Goal: Task Accomplishment & Management: Manage account settings

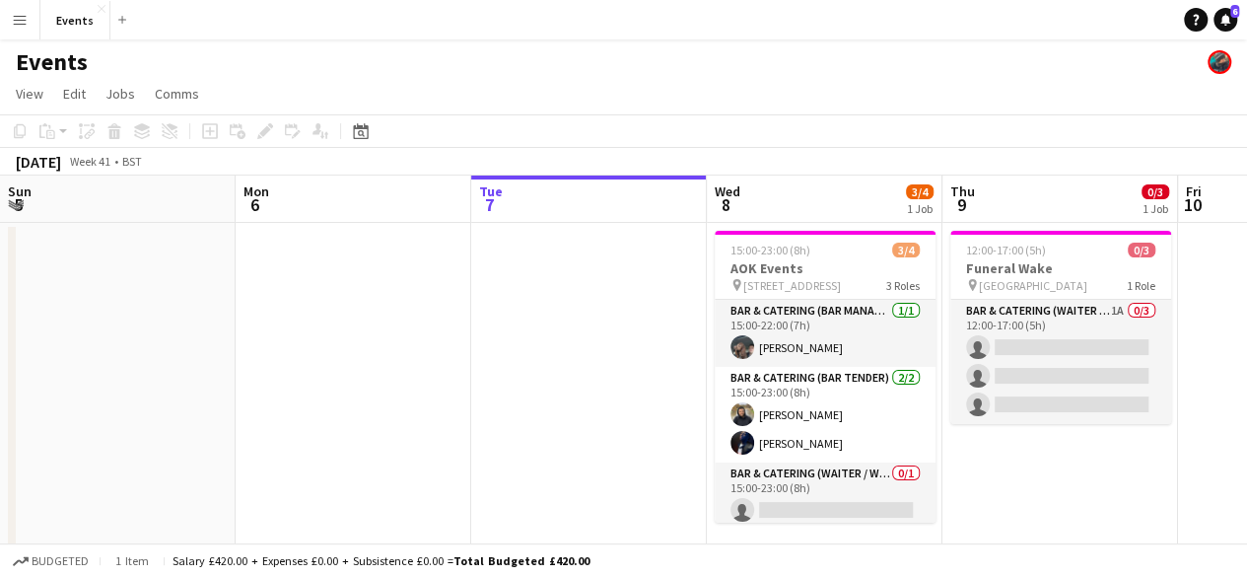
scroll to position [0, 862]
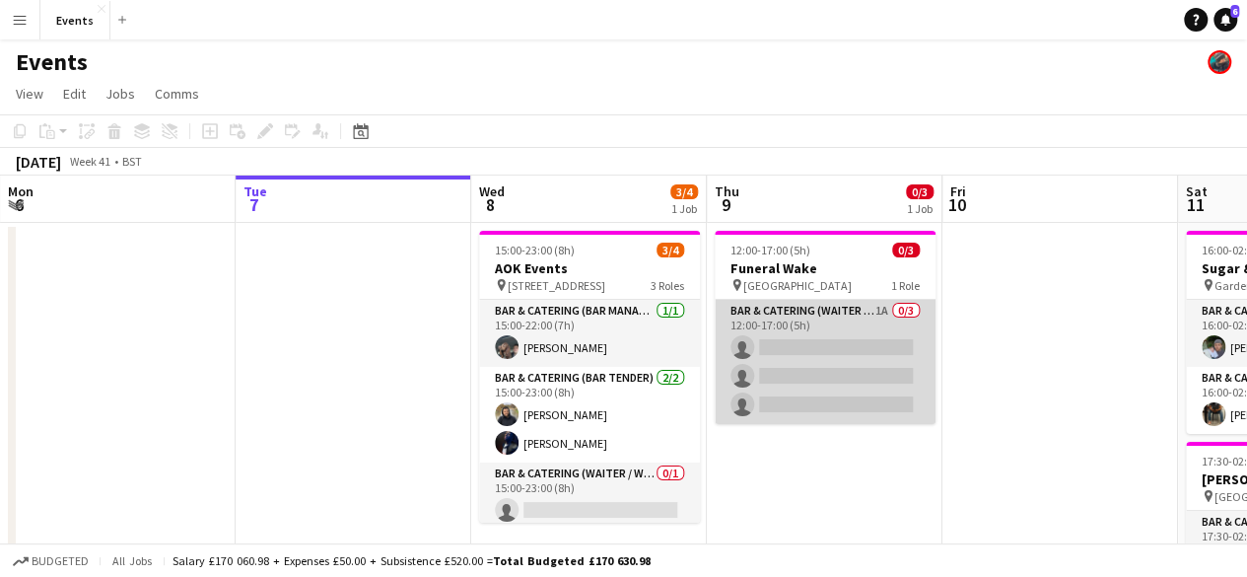
click at [881, 320] on app-card-role "Bar & Catering (Waiter / waitress) 1A 0/3 12:00-17:00 (5h) single-neutral-actio…" at bounding box center [825, 362] width 221 height 124
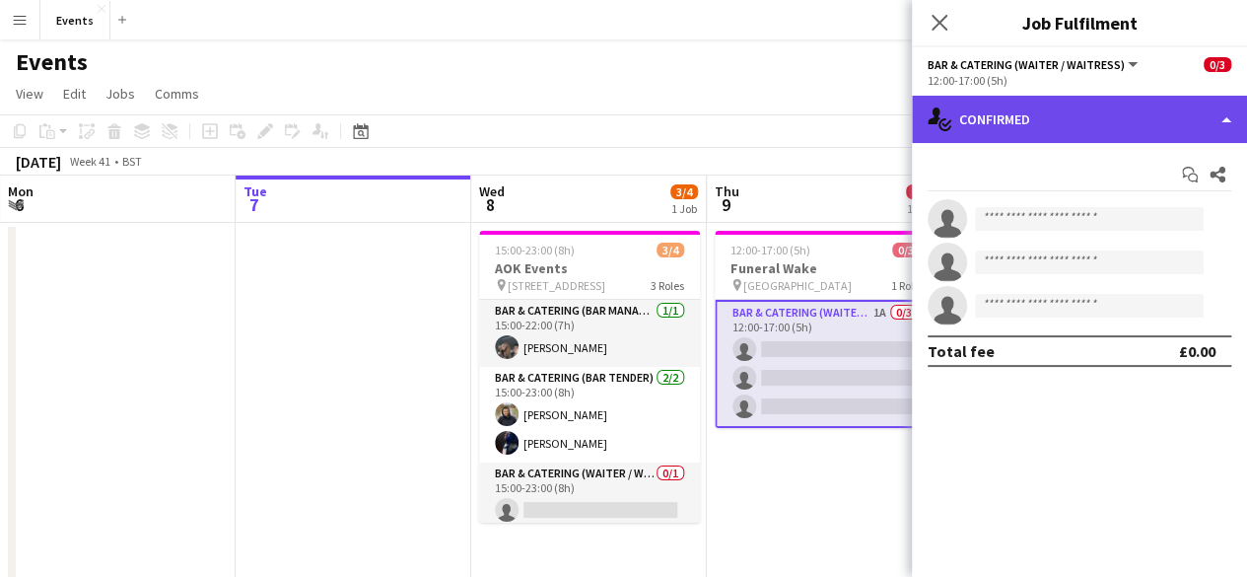
click at [1061, 117] on div "single-neutral-actions-check-2 Confirmed" at bounding box center [1079, 119] width 335 height 47
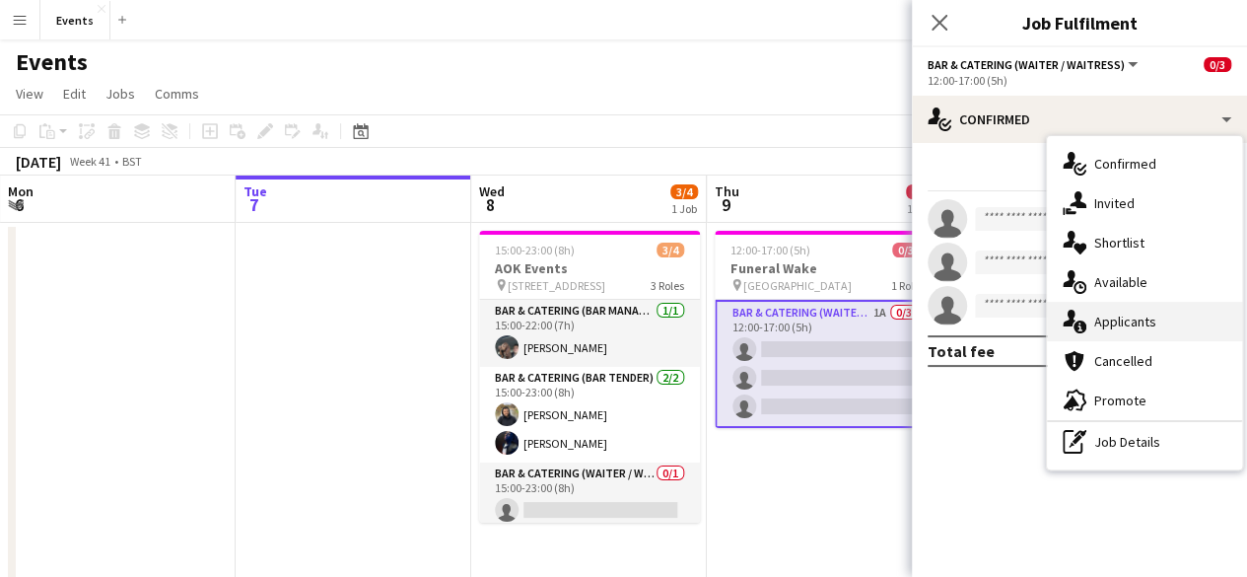
click at [1158, 315] on div "single-neutral-actions-information Applicants" at bounding box center [1144, 321] width 195 height 39
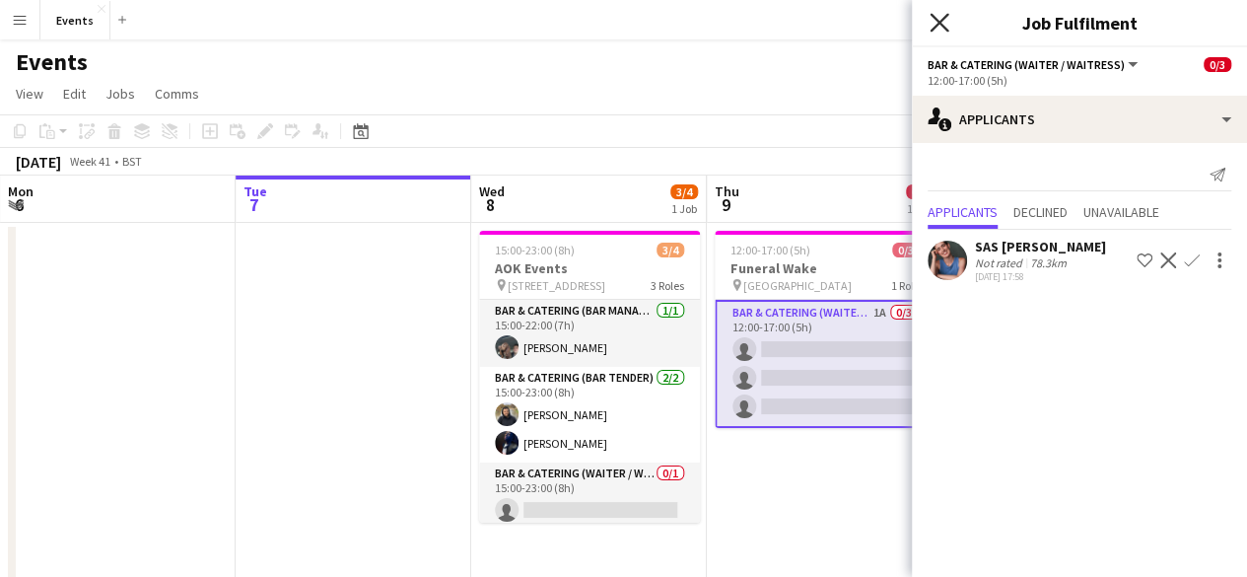
click at [933, 23] on icon "Close pop-in" at bounding box center [939, 22] width 19 height 19
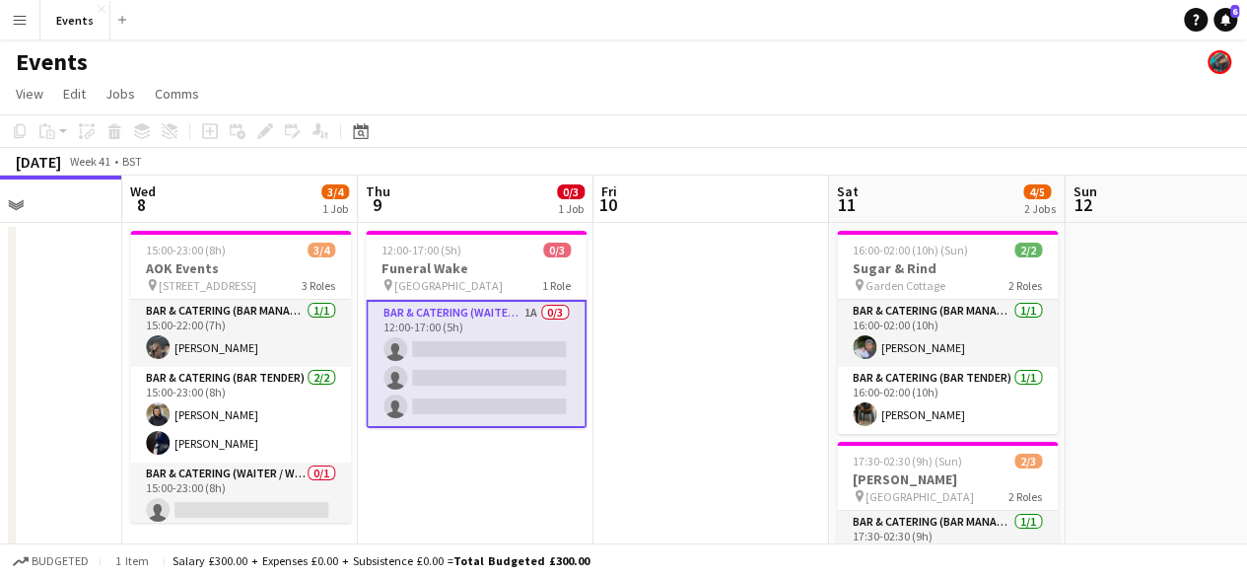
scroll to position [0, 822]
drag, startPoint x: 1128, startPoint y: 419, endPoint x: 777, endPoint y: 417, distance: 351.0
click at [777, 417] on app-calendar-viewport "Sat 4 Sun 5 Mon 6 Tue 7 Wed 8 3/4 1 Job Thu 9 0/3 1 Job Fri 10 Sat 11 4/5 2 Job…" at bounding box center [623, 490] width 1247 height 631
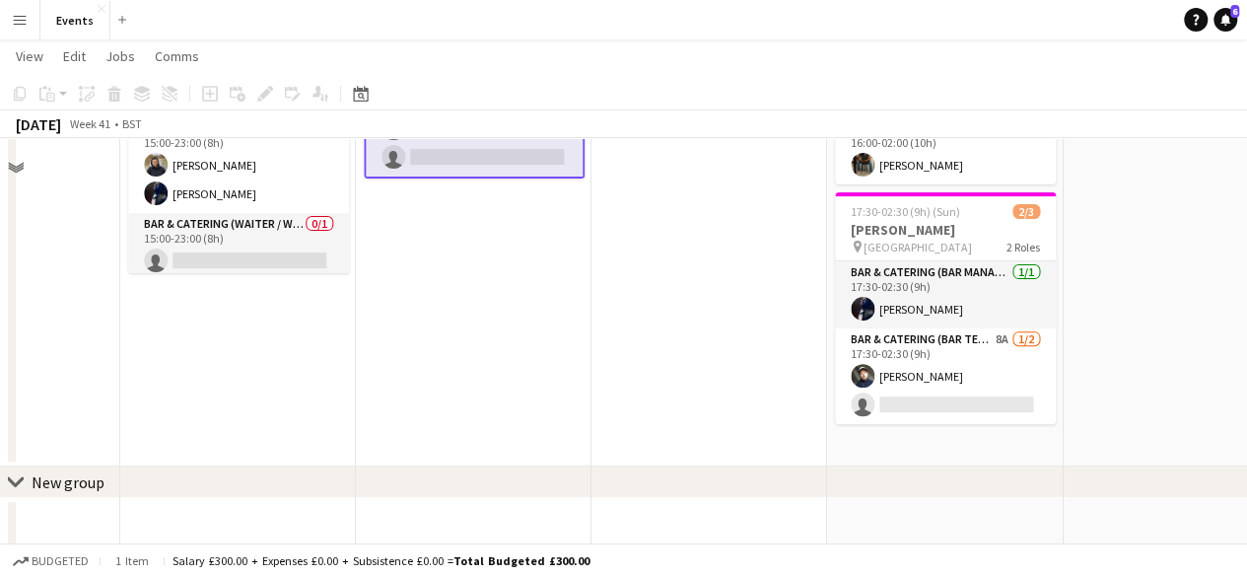
scroll to position [254, 0]
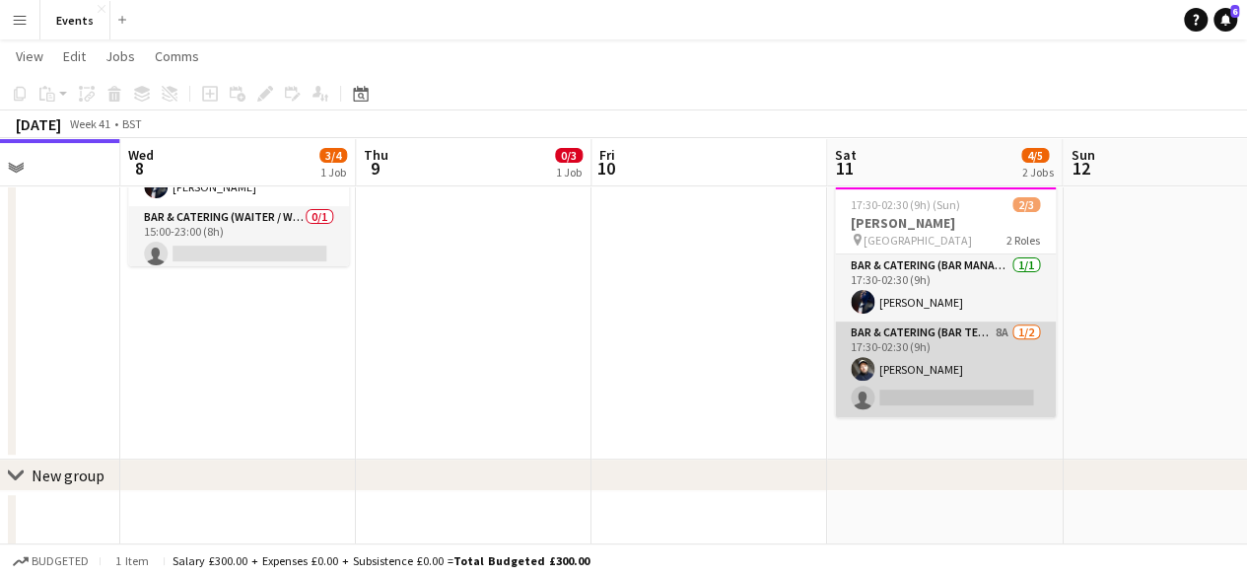
click at [916, 338] on app-card-role "Bar & Catering (Bar Tender) 8A [DATE] 17:30-02:30 (9h) [PERSON_NAME] single-neu…" at bounding box center [945, 369] width 221 height 96
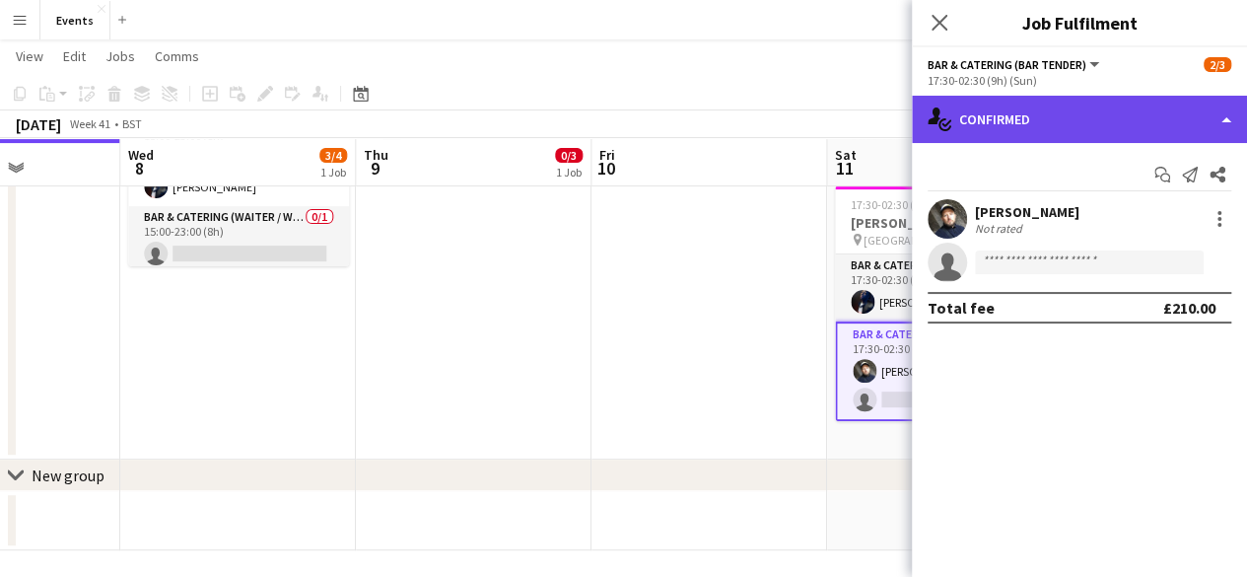
click at [1027, 129] on div "single-neutral-actions-check-2 Confirmed" at bounding box center [1079, 119] width 335 height 47
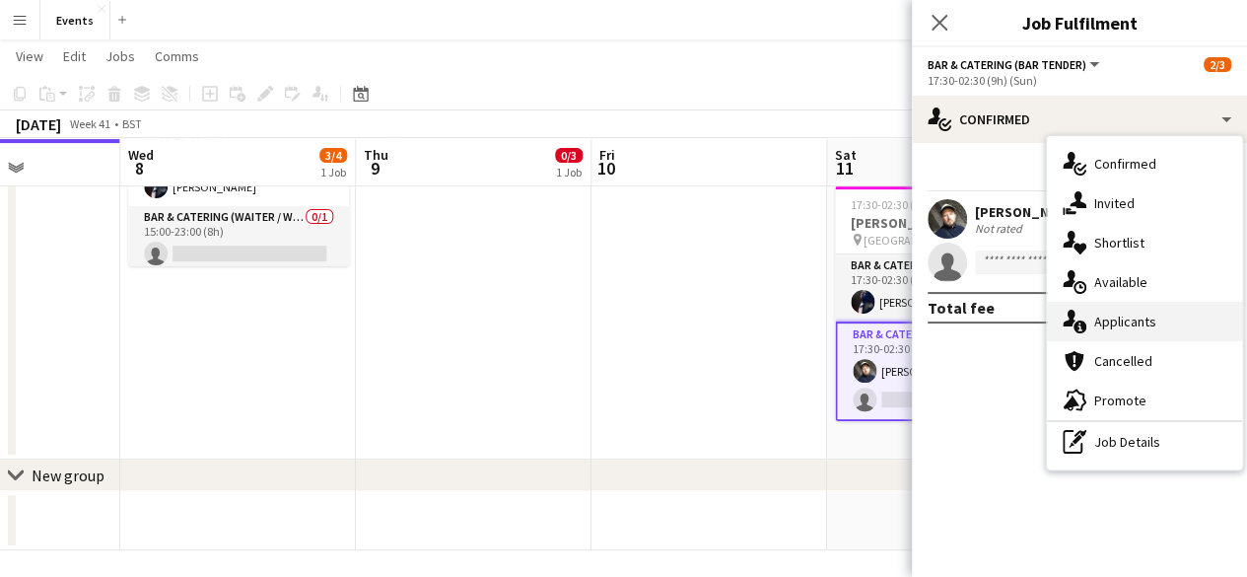
click at [1124, 309] on div "single-neutral-actions-information Applicants" at bounding box center [1144, 321] width 195 height 39
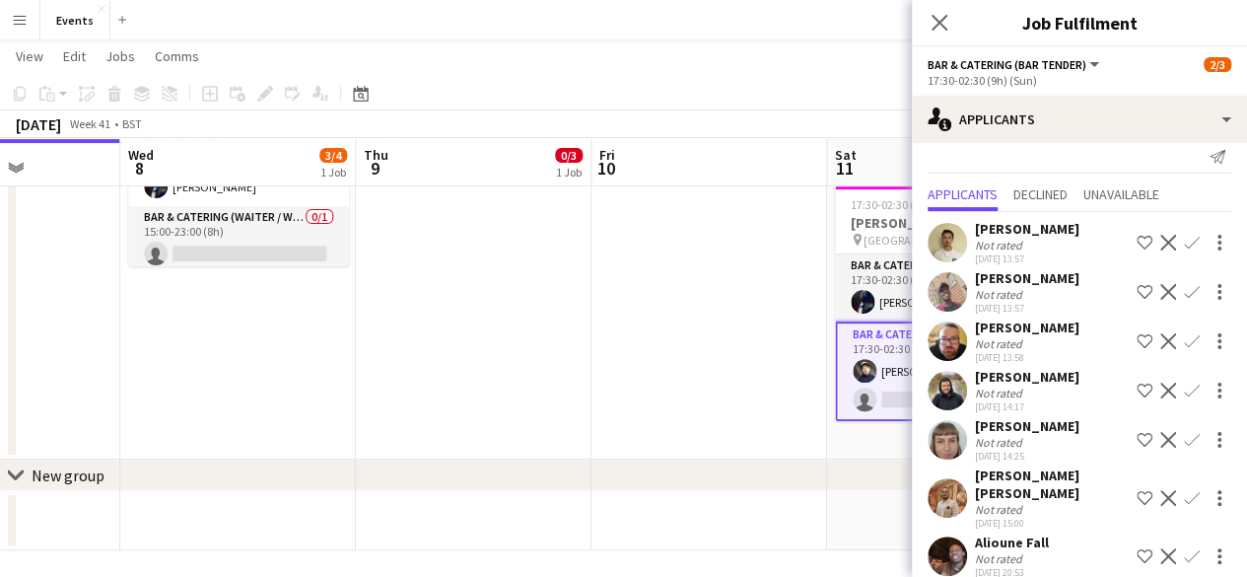
scroll to position [38, 0]
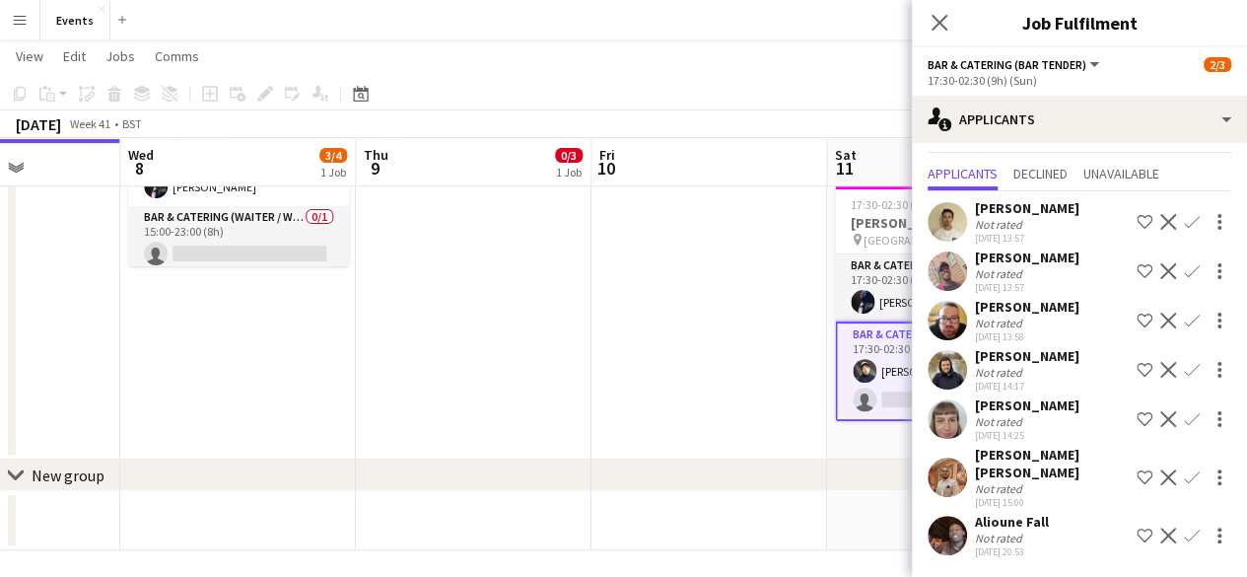
click at [1184, 226] on app-icon "Confirm" at bounding box center [1192, 222] width 16 height 16
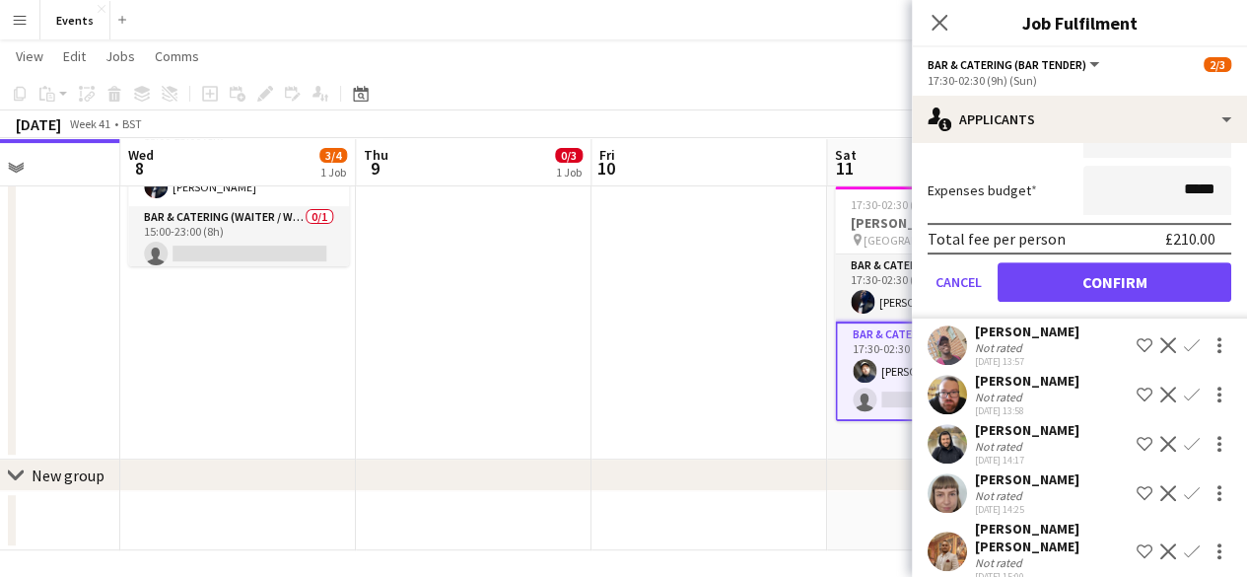
scroll to position [358, 0]
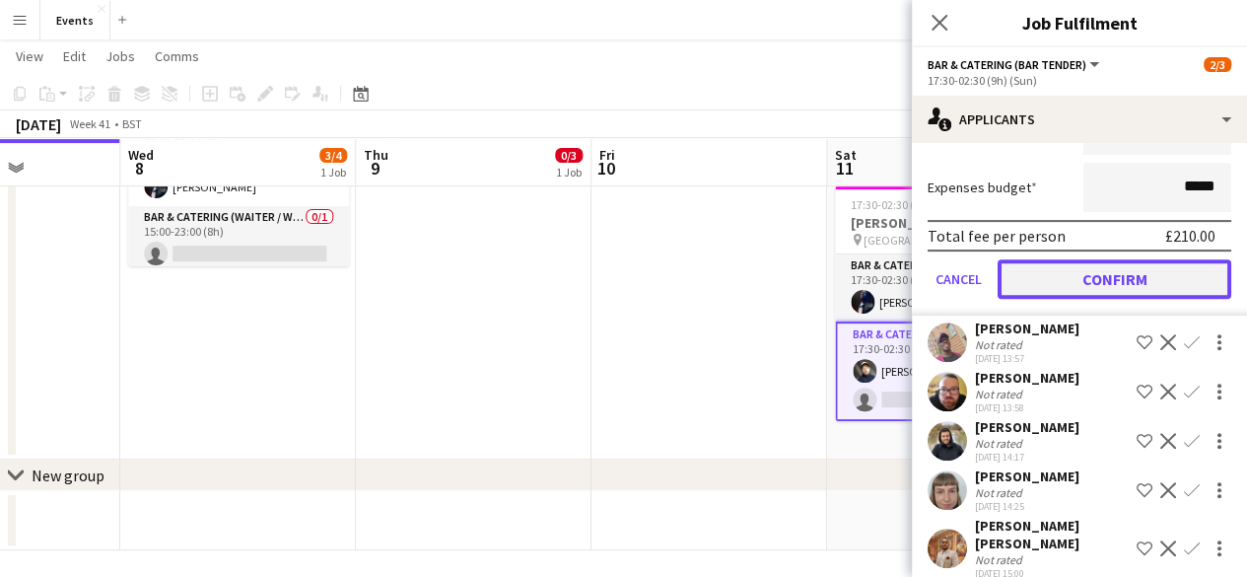
click at [1132, 265] on button "Confirm" at bounding box center [1115, 278] width 234 height 39
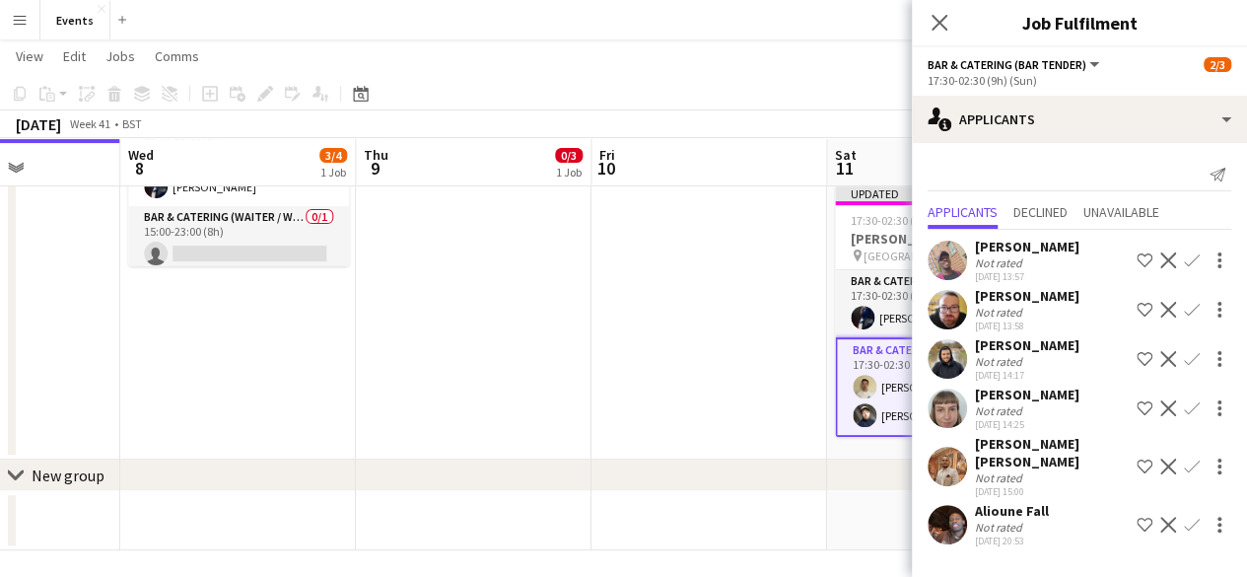
scroll to position [0, 0]
click at [940, 15] on icon "Close pop-in" at bounding box center [939, 22] width 19 height 19
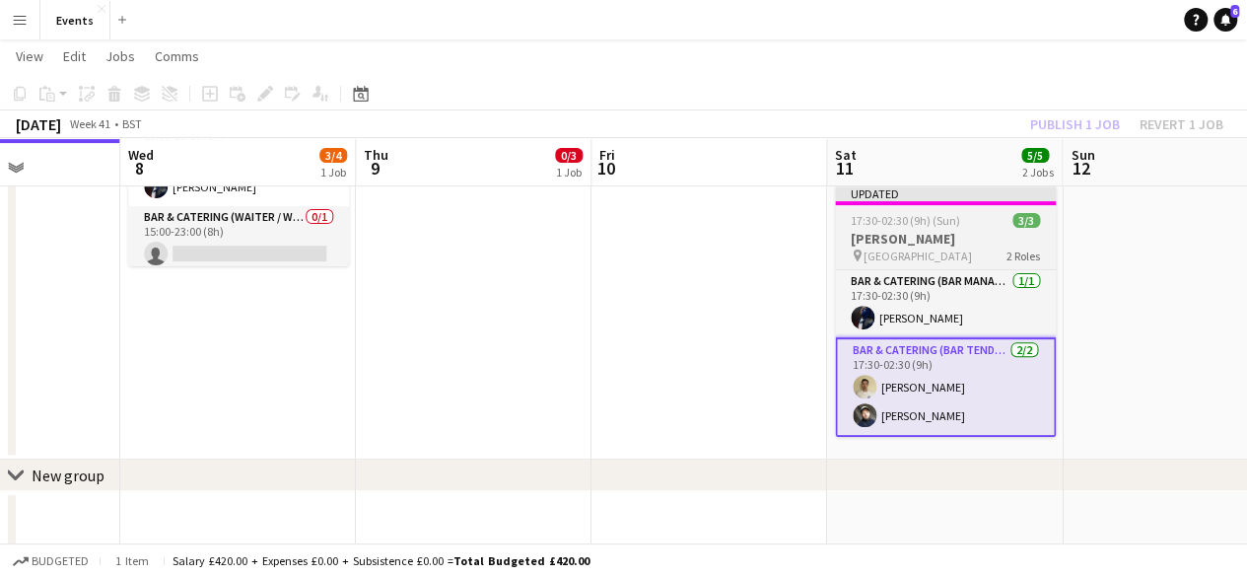
click at [939, 232] on h3 "[PERSON_NAME]" at bounding box center [945, 239] width 221 height 18
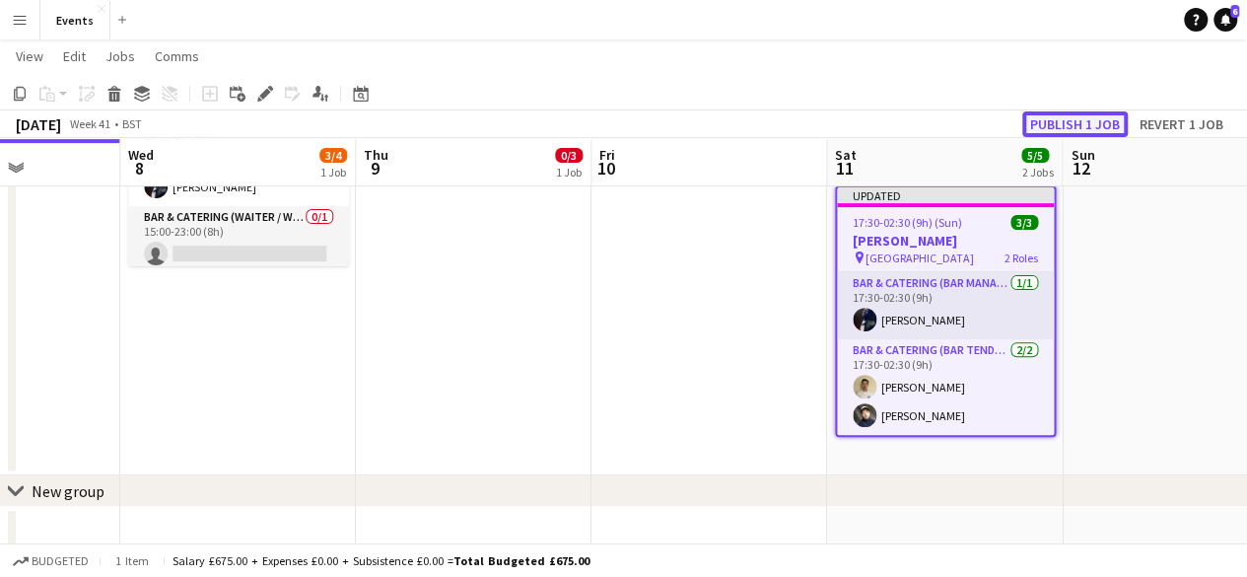
click at [1078, 131] on button "Publish 1 job" at bounding box center [1074, 124] width 105 height 26
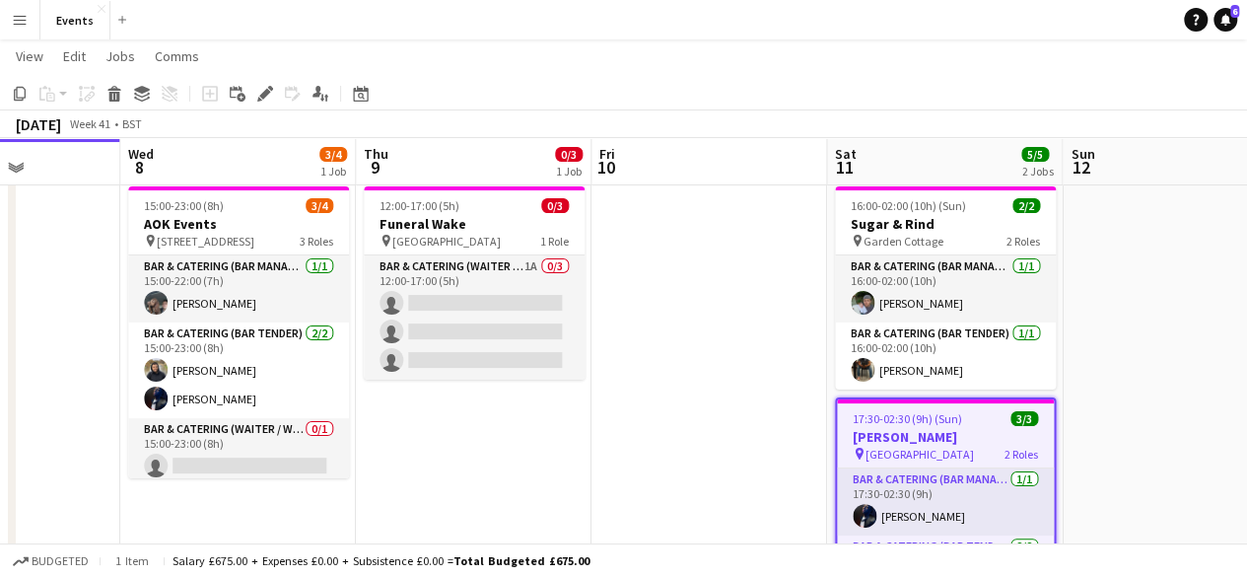
scroll to position [41, 0]
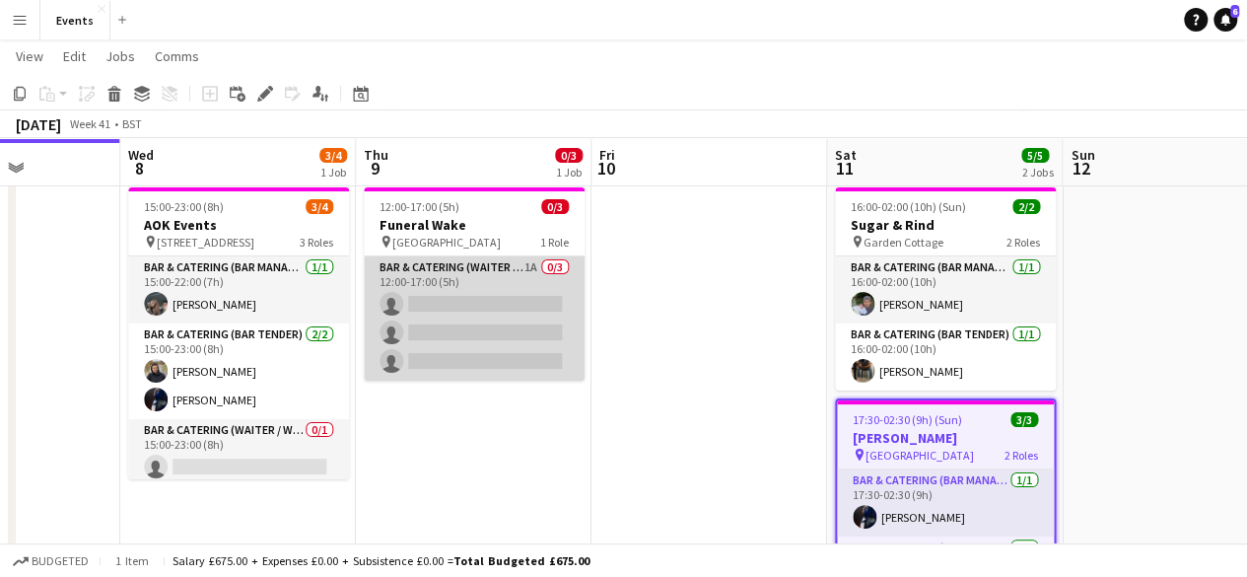
click at [454, 264] on app-card-role "Bar & Catering (Waiter / waitress) 1A 0/3 12:00-17:00 (5h) single-neutral-actio…" at bounding box center [474, 318] width 221 height 124
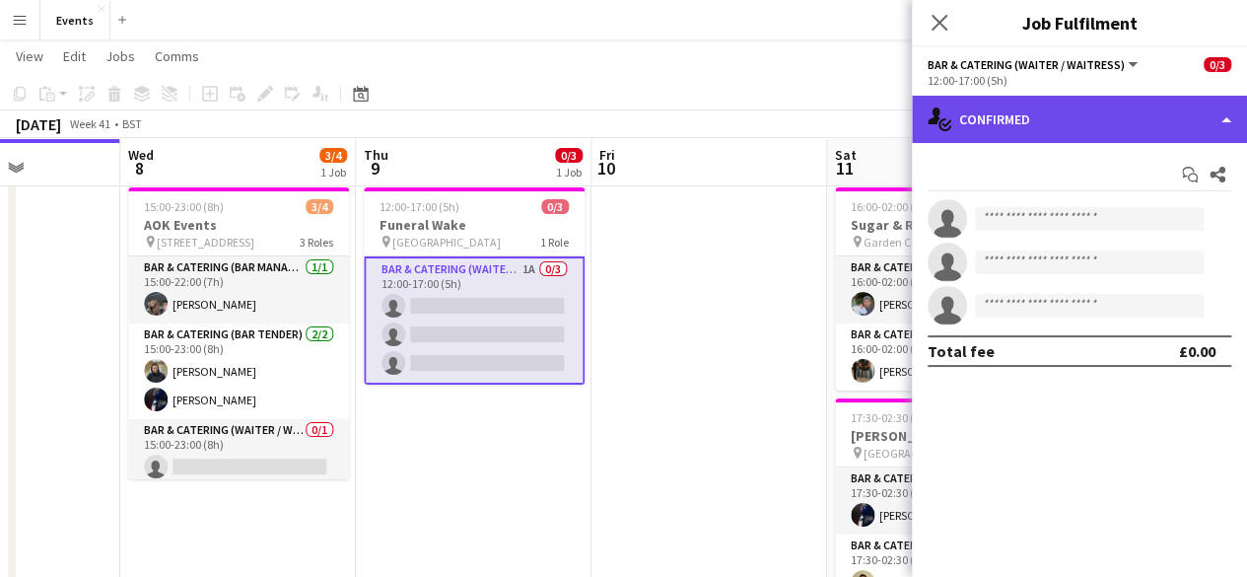
click at [958, 107] on div "single-neutral-actions-check-2 Confirmed" at bounding box center [1079, 119] width 335 height 47
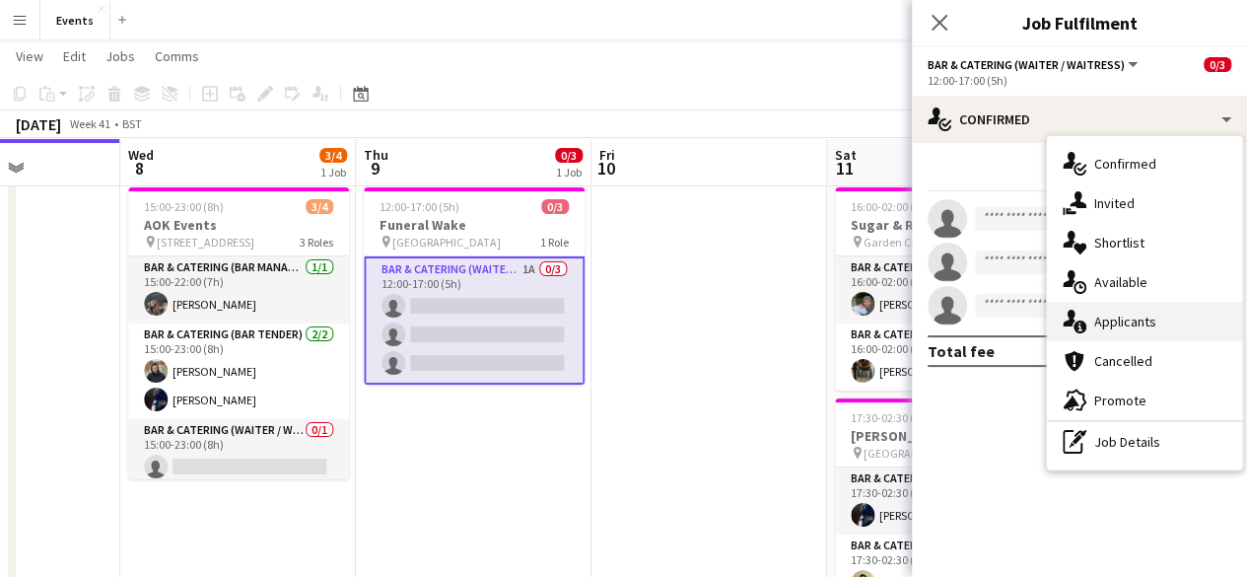
click at [1131, 316] on span "Applicants" at bounding box center [1125, 322] width 62 height 18
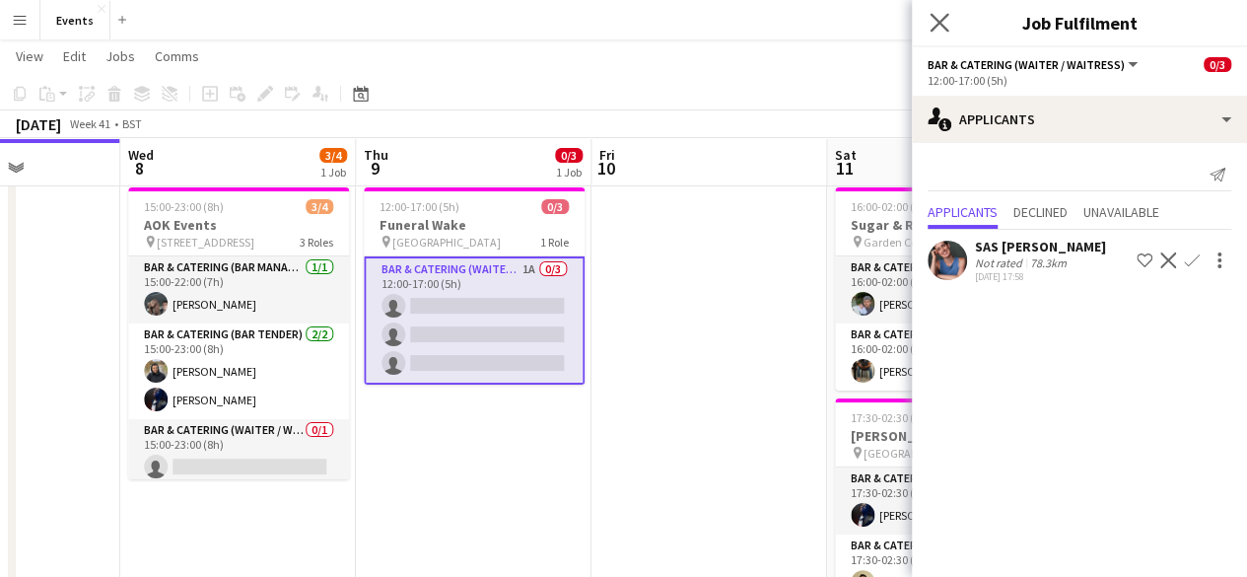
click at [944, 32] on icon "Close pop-in" at bounding box center [939, 22] width 19 height 19
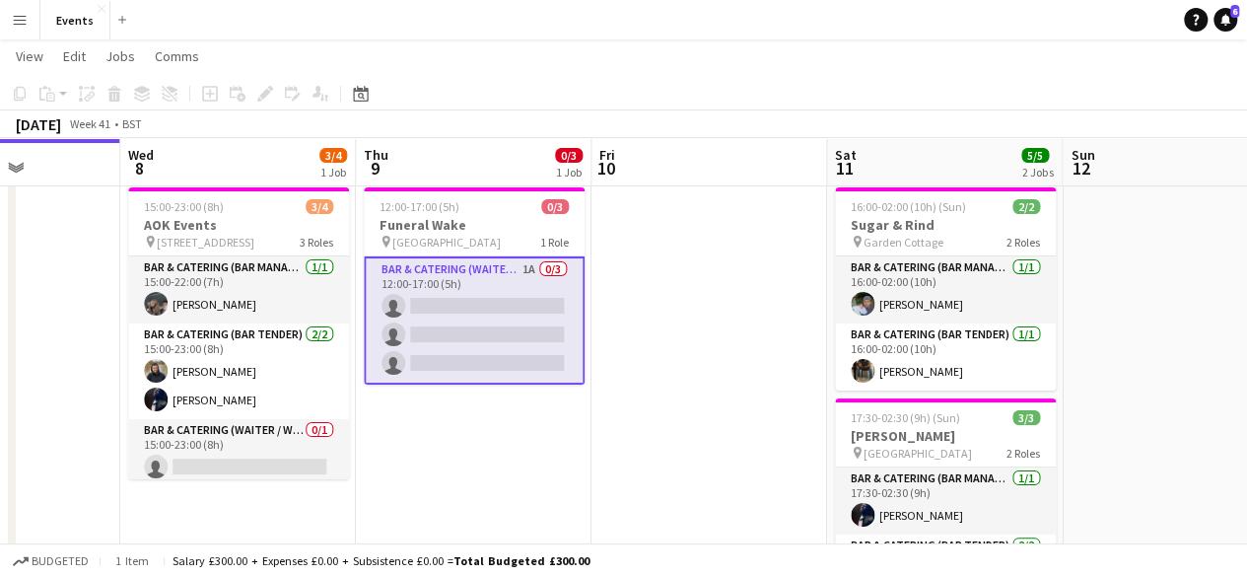
click at [468, 261] on app-card-role "Bar & Catering (Waiter / waitress) 1A 0/3 12:00-17:00 (5h) single-neutral-actio…" at bounding box center [474, 320] width 221 height 128
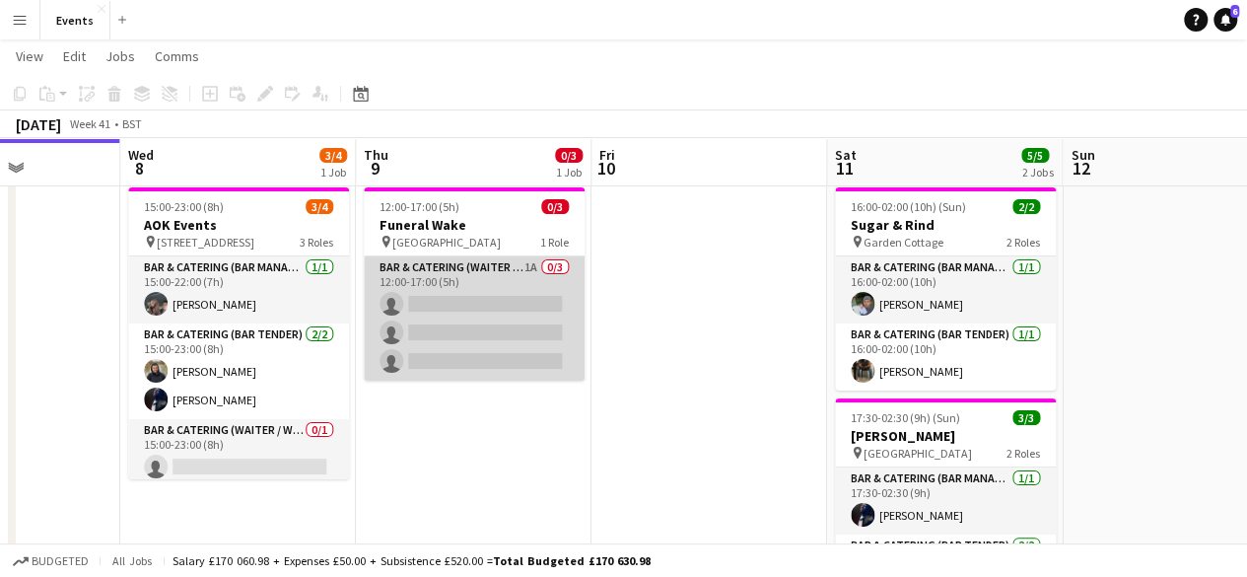
click at [468, 261] on app-card-role "Bar & Catering (Waiter / waitress) 1A 0/3 12:00-17:00 (5h) single-neutral-actio…" at bounding box center [474, 318] width 221 height 124
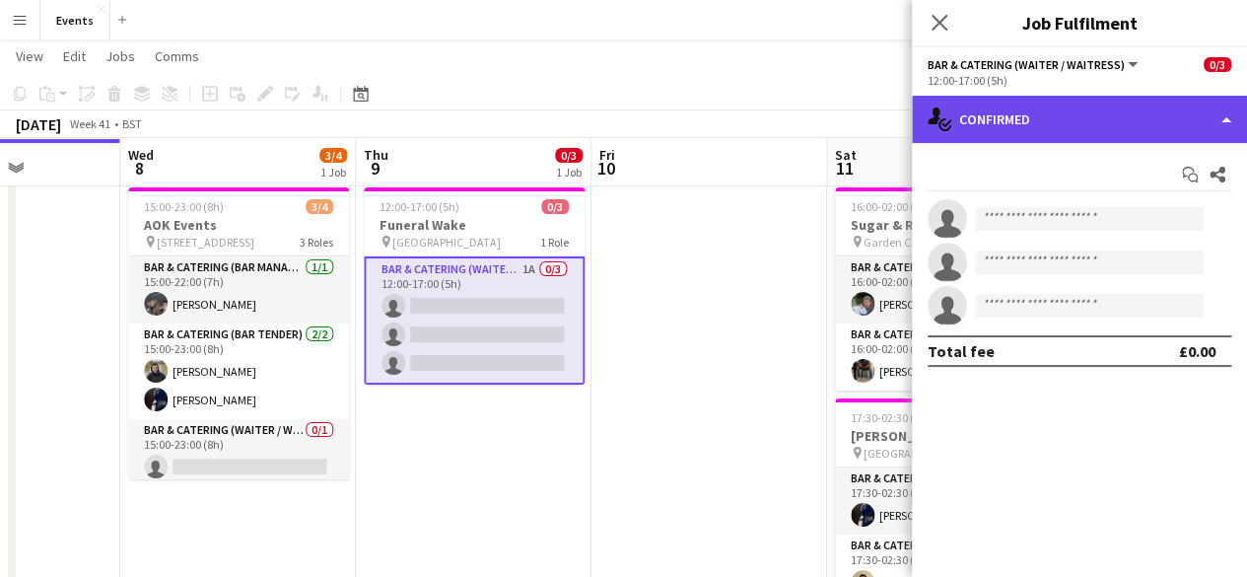
click at [1096, 118] on div "single-neutral-actions-check-2 Confirmed" at bounding box center [1079, 119] width 335 height 47
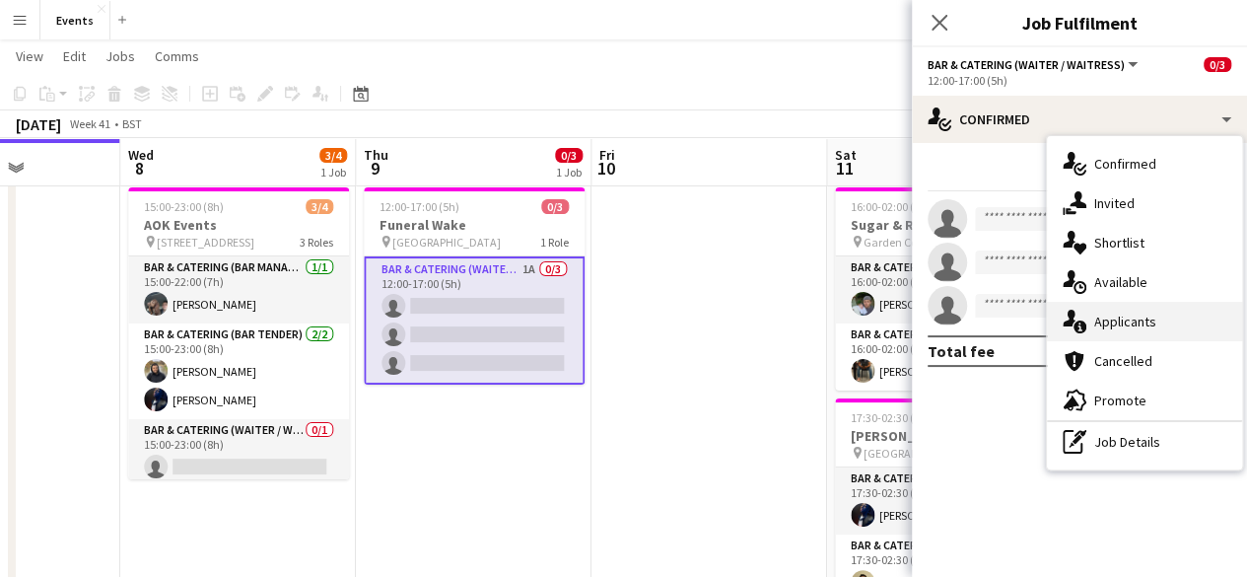
click at [1106, 314] on span "Applicants" at bounding box center [1125, 322] width 62 height 18
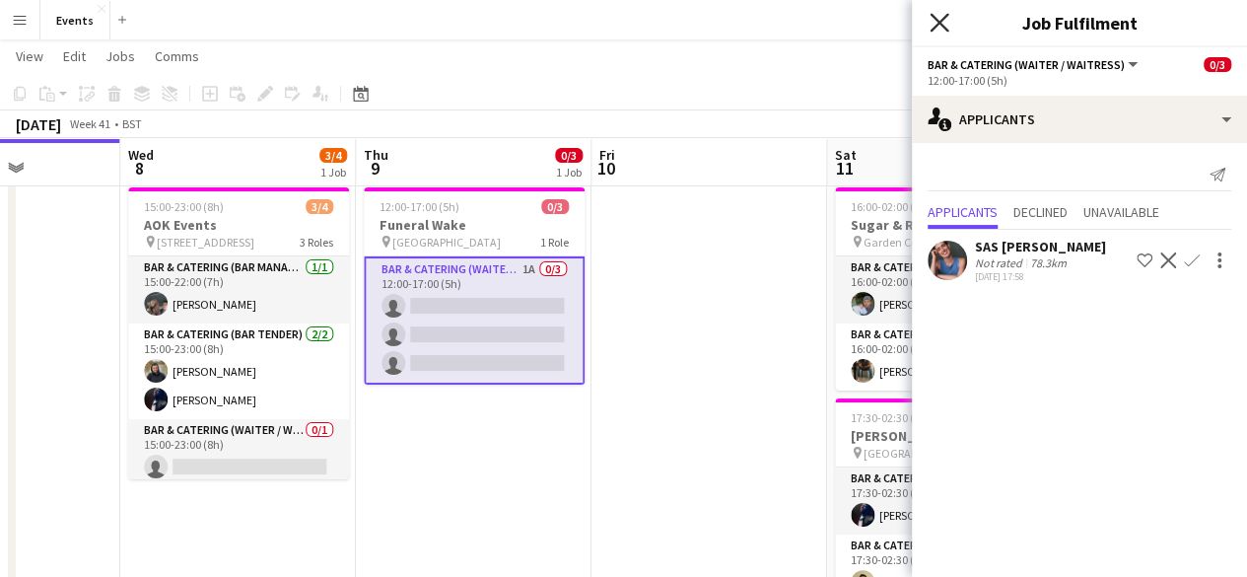
click at [941, 24] on icon at bounding box center [939, 22] width 19 height 19
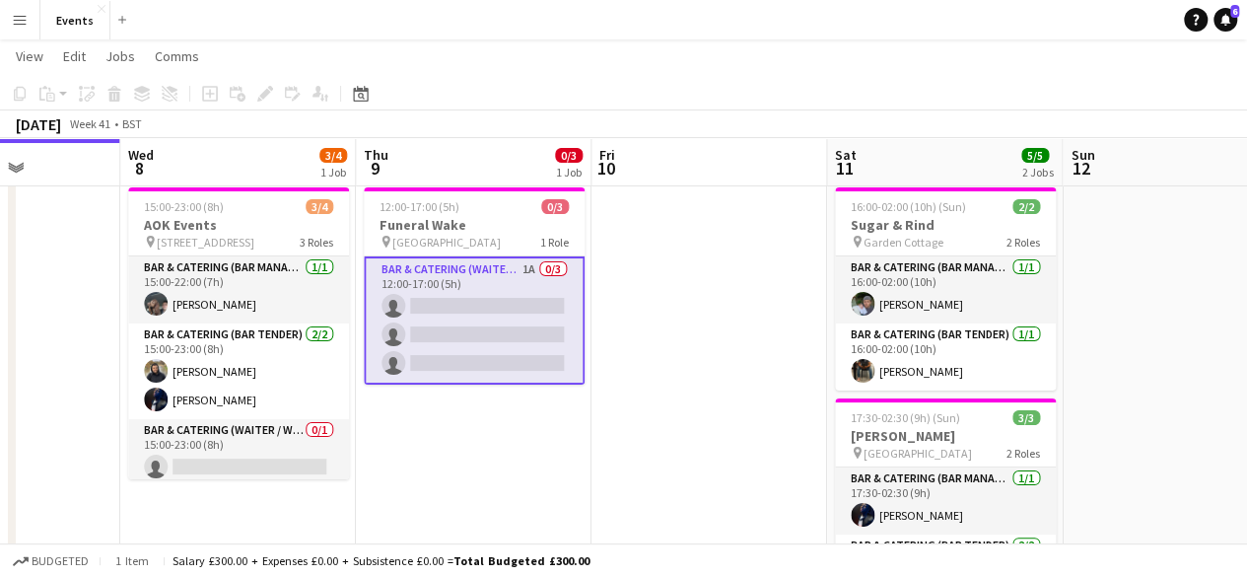
click at [1, 19] on button "Menu" at bounding box center [19, 19] width 39 height 39
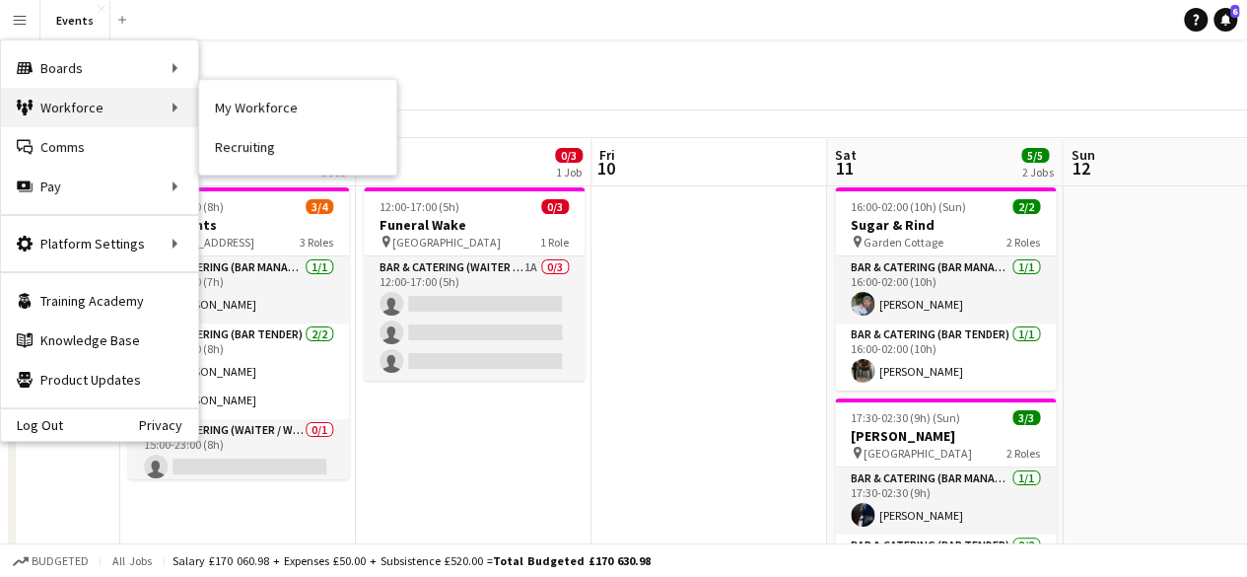
click at [97, 115] on div "Workforce Workforce" at bounding box center [99, 107] width 197 height 39
click at [140, 105] on div "Workforce Workforce" at bounding box center [99, 107] width 197 height 39
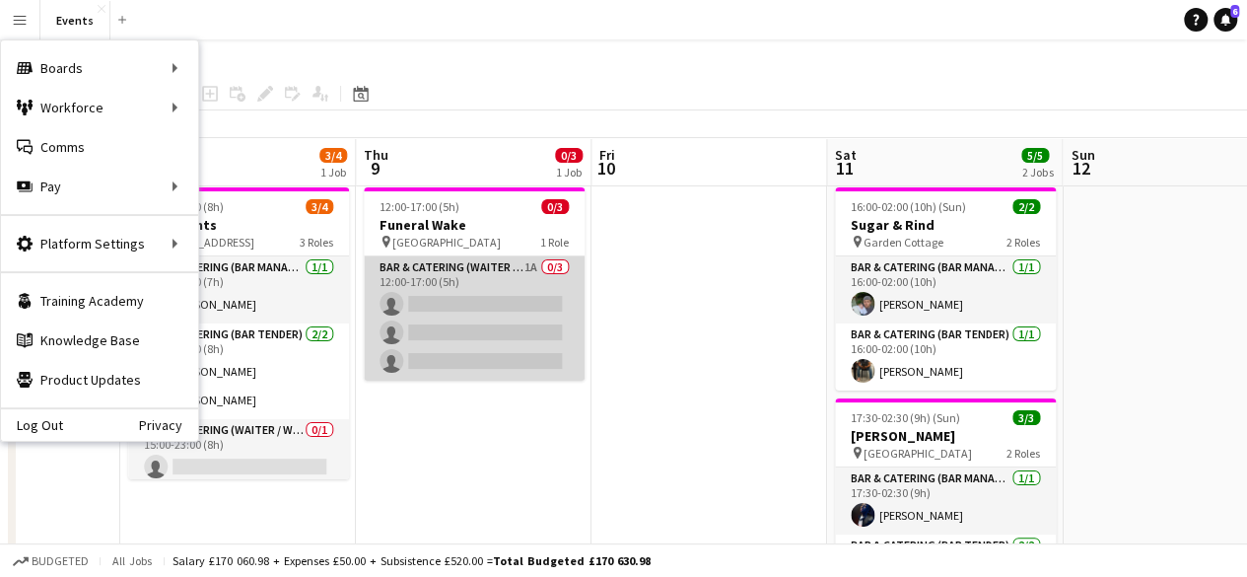
click at [481, 289] on app-card-role "Bar & Catering (Waiter / waitress) 1A 0/3 12:00-17:00 (5h) single-neutral-actio…" at bounding box center [474, 318] width 221 height 124
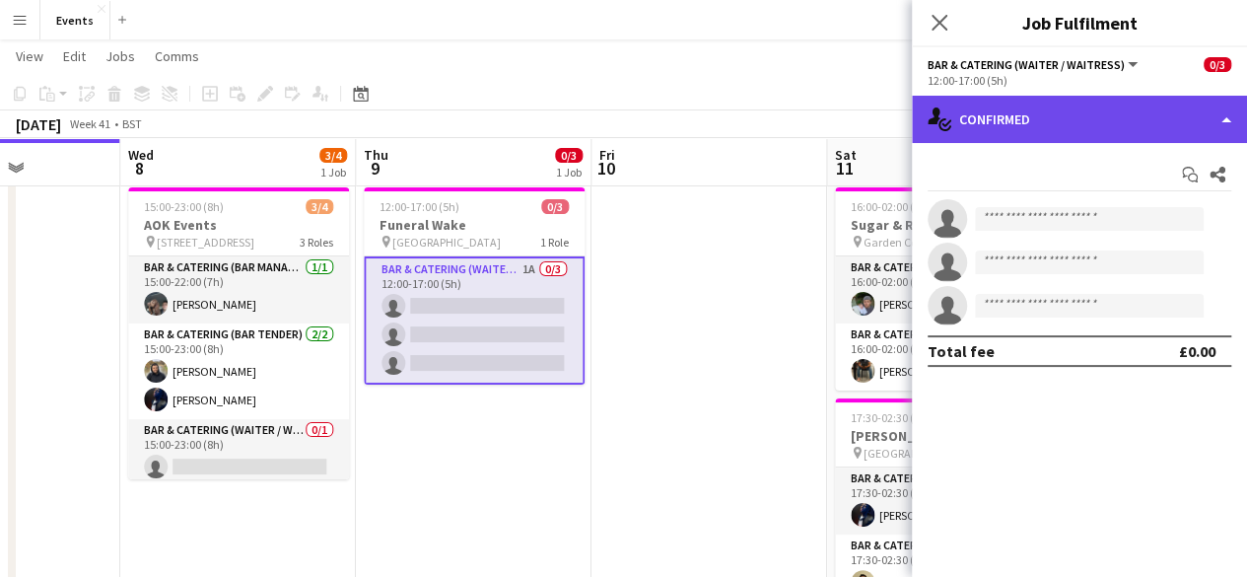
click at [1013, 127] on div "single-neutral-actions-check-2 Confirmed" at bounding box center [1079, 119] width 335 height 47
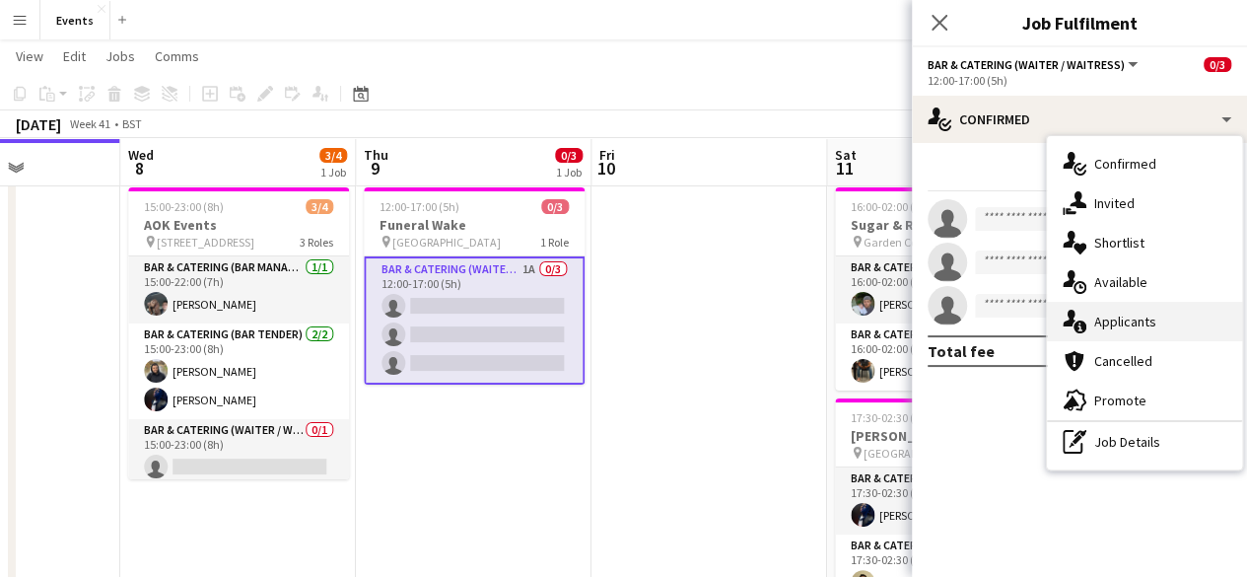
click at [1106, 314] on span "Applicants" at bounding box center [1125, 322] width 62 height 18
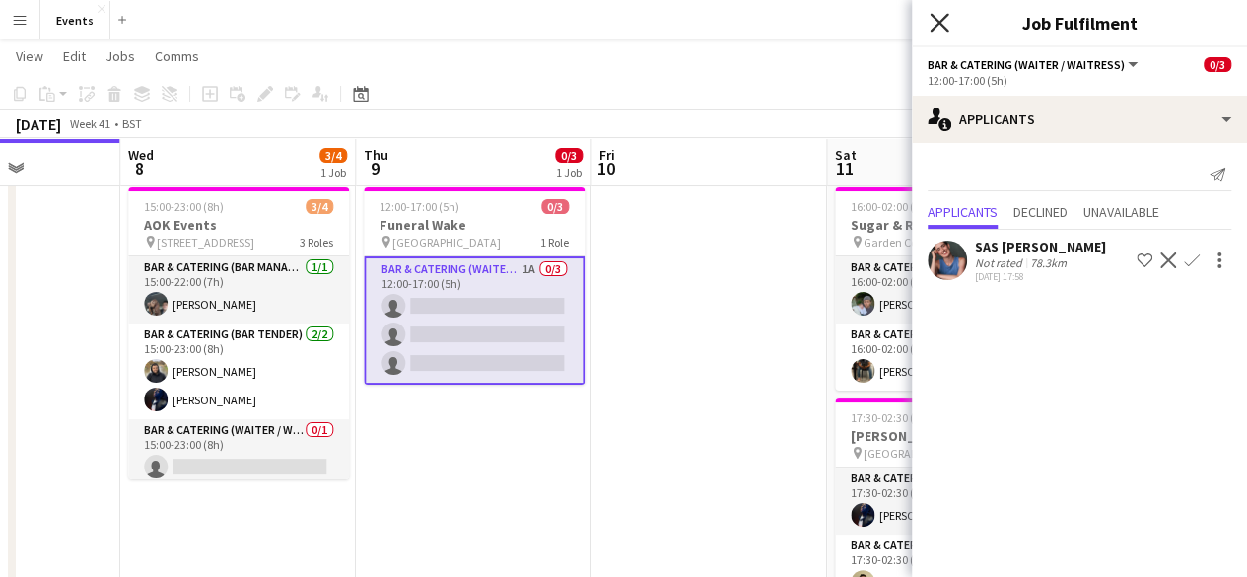
click at [947, 25] on icon "Close pop-in" at bounding box center [939, 22] width 19 height 19
